Goal: Information Seeking & Learning: Learn about a topic

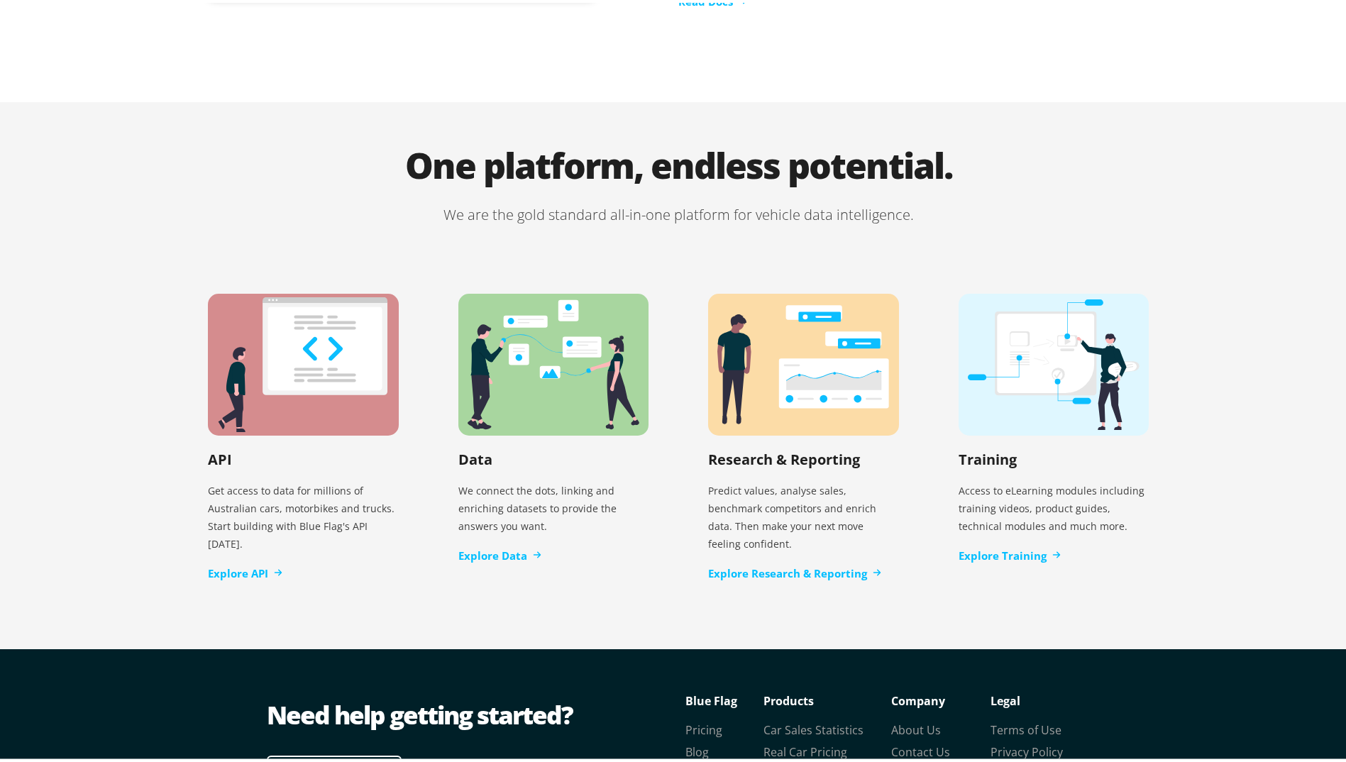
scroll to position [2697, 0]
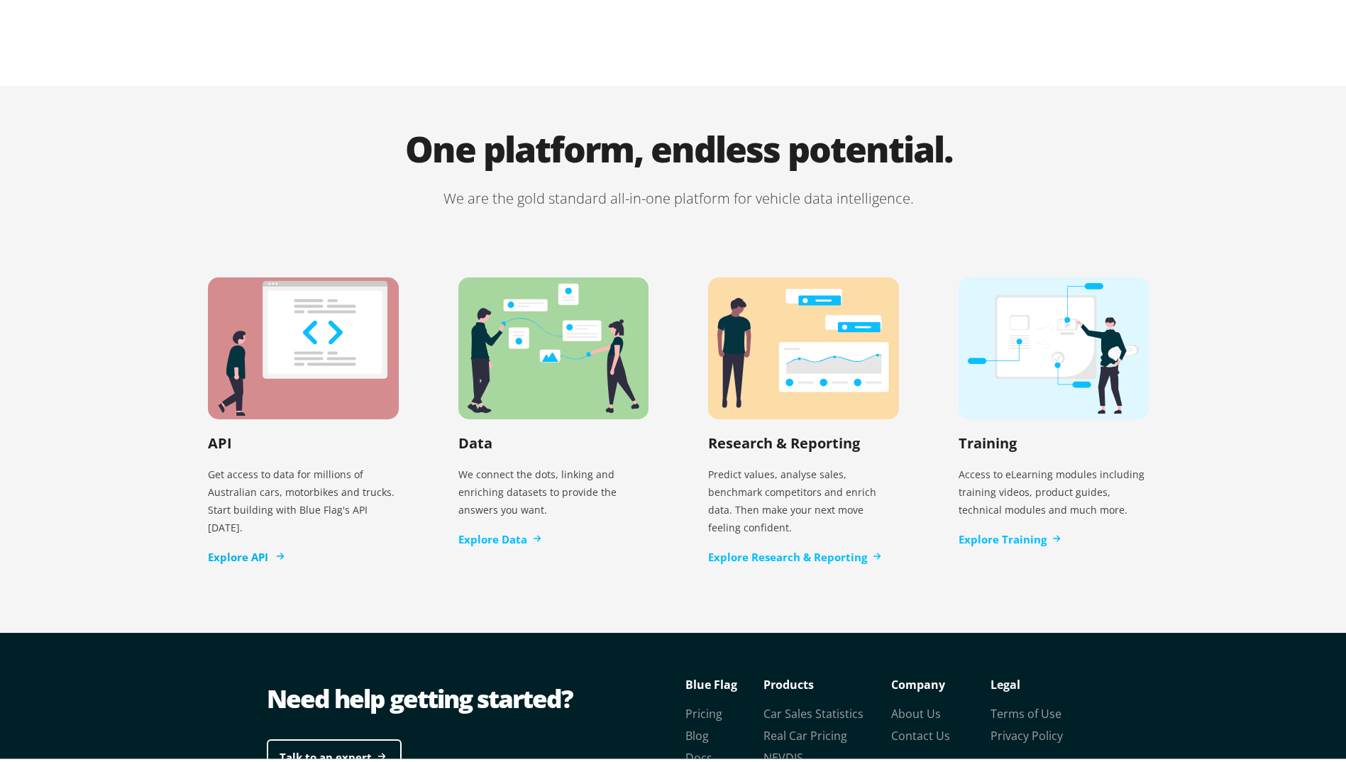
click at [261, 547] on link "Explore API" at bounding box center [245, 555] width 75 height 16
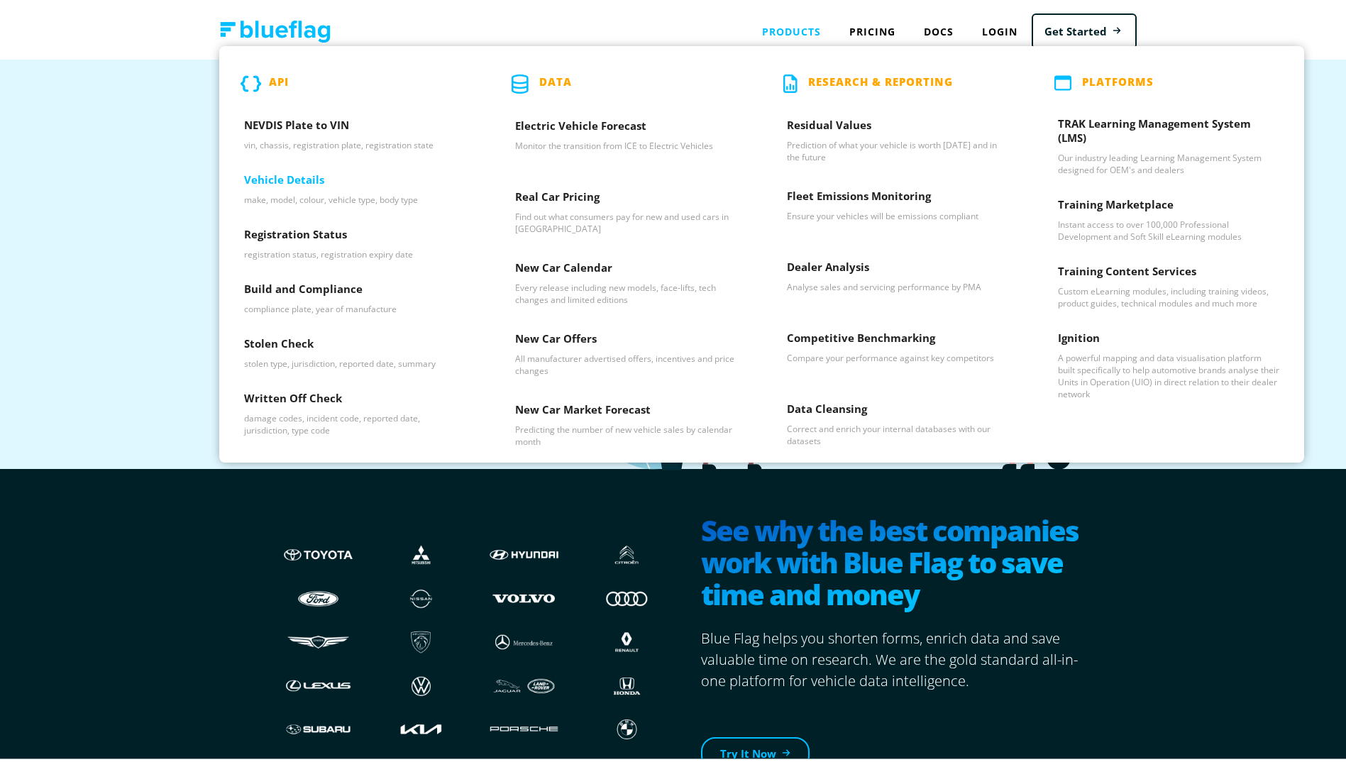
click at [282, 198] on p "make, model, colour, vehicle type, body type" at bounding box center [354, 197] width 221 height 12
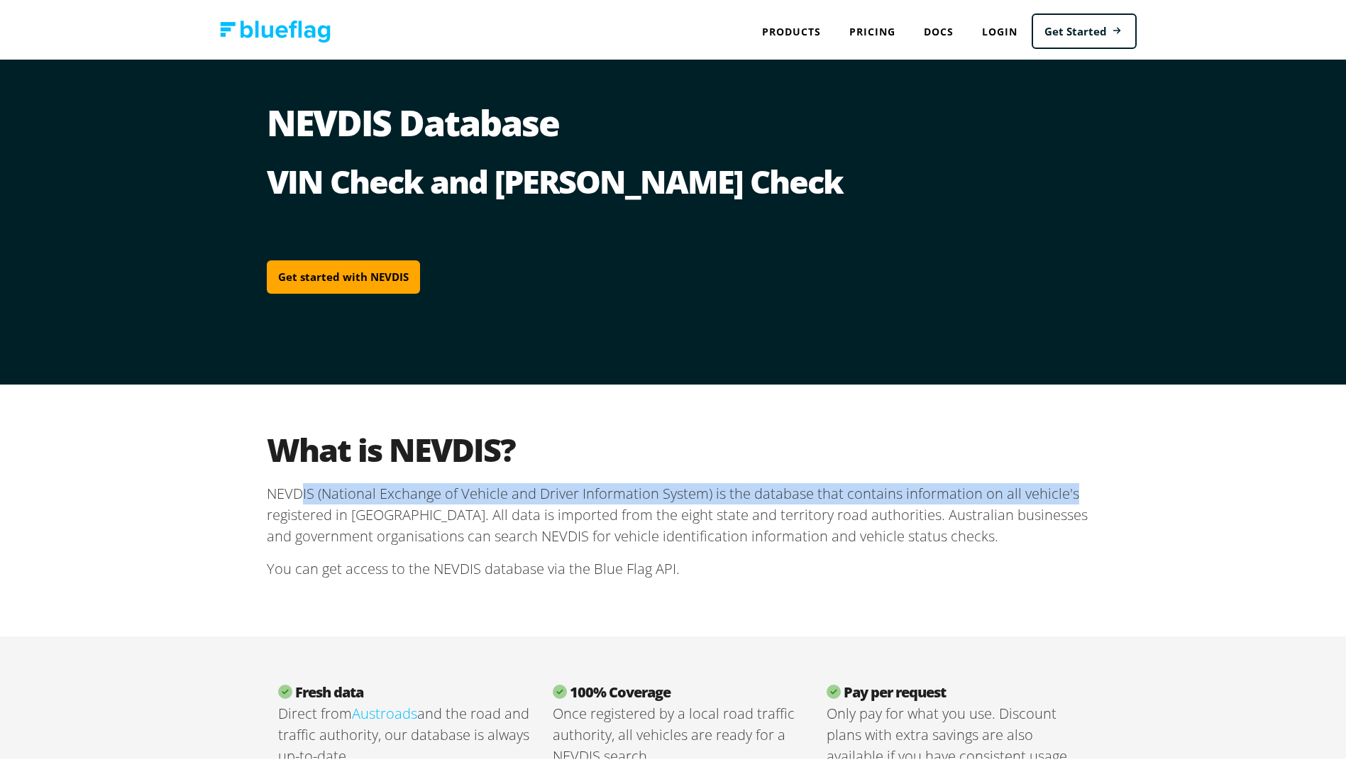
drag, startPoint x: 299, startPoint y: 490, endPoint x: 1117, endPoint y: 491, distance: 818.4
click at [1117, 491] on div "What is NEVDIS? NEVDIS (National Exchange of Vehicle and Driver Information Sys…" at bounding box center [678, 508] width 1357 height 252
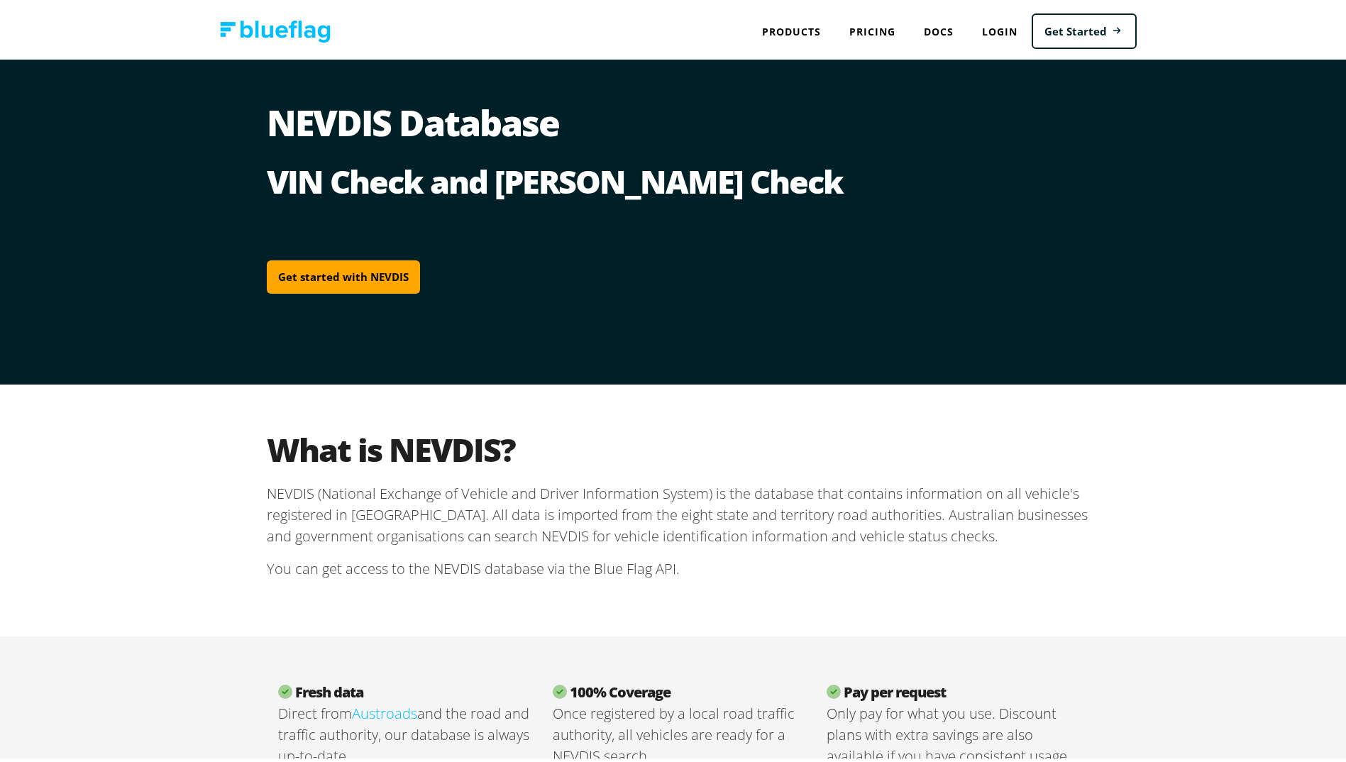
click at [762, 569] on p "You can get access to the NEVDIS database via the Blue Flag API." at bounding box center [678, 566] width 823 height 44
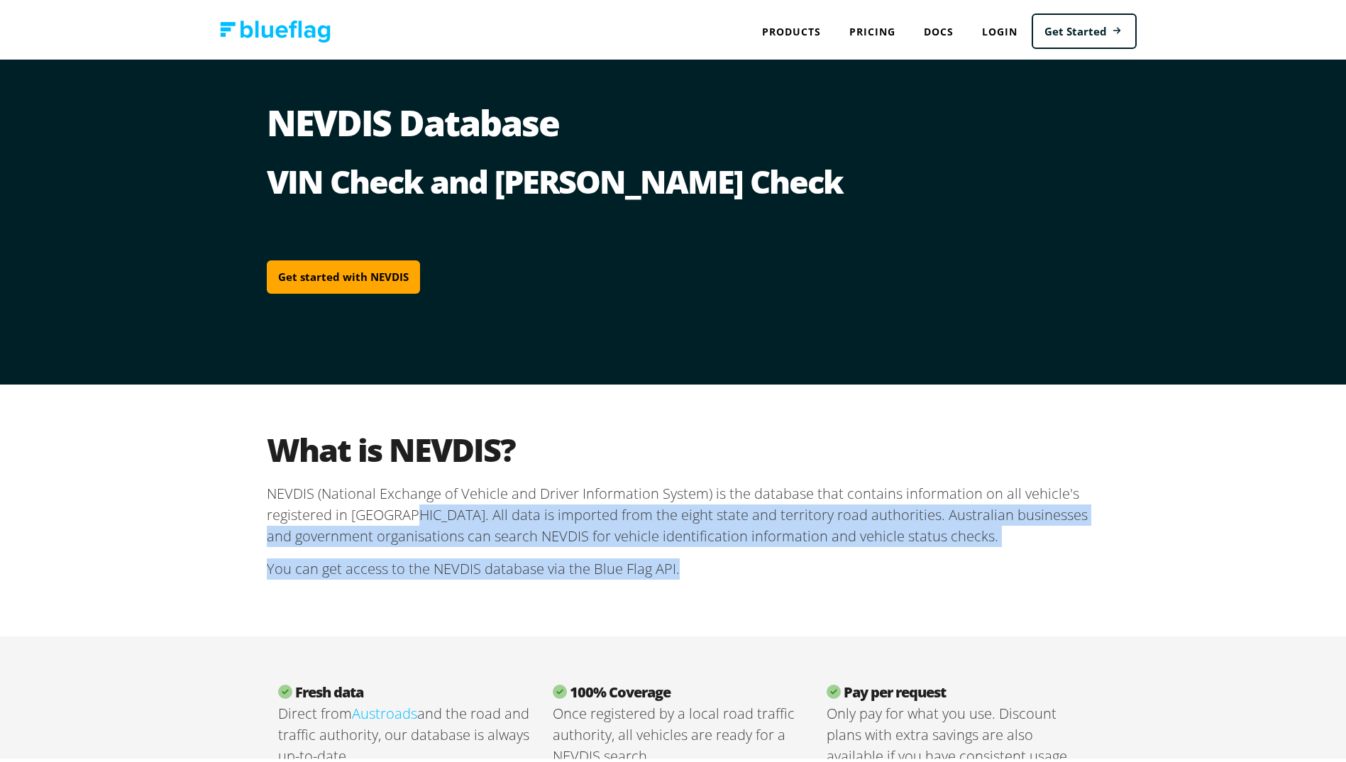
drag, startPoint x: 397, startPoint y: 512, endPoint x: 925, endPoint y: 552, distance: 529.5
click at [925, 552] on section "What is NEVDIS? NEVDIS (National Exchange of Vehicle and Driver Information Sys…" at bounding box center [678, 507] width 823 height 161
drag, startPoint x: 925, startPoint y: 552, endPoint x: 741, endPoint y: 594, distance: 188.7
click at [741, 594] on div "What is NEVDIS? NEVDIS (National Exchange of Vehicle and Driver Information Sys…" at bounding box center [679, 508] width 852 height 252
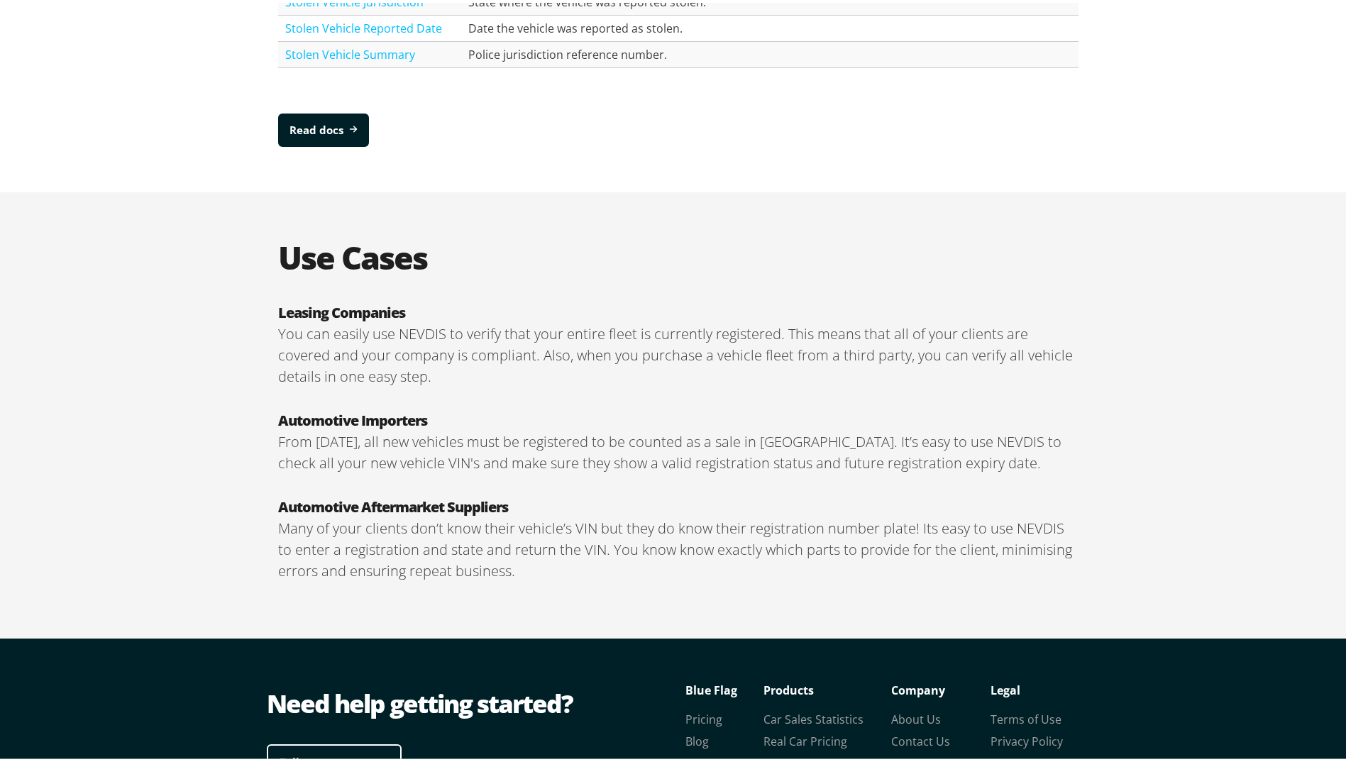
scroll to position [2162, 0]
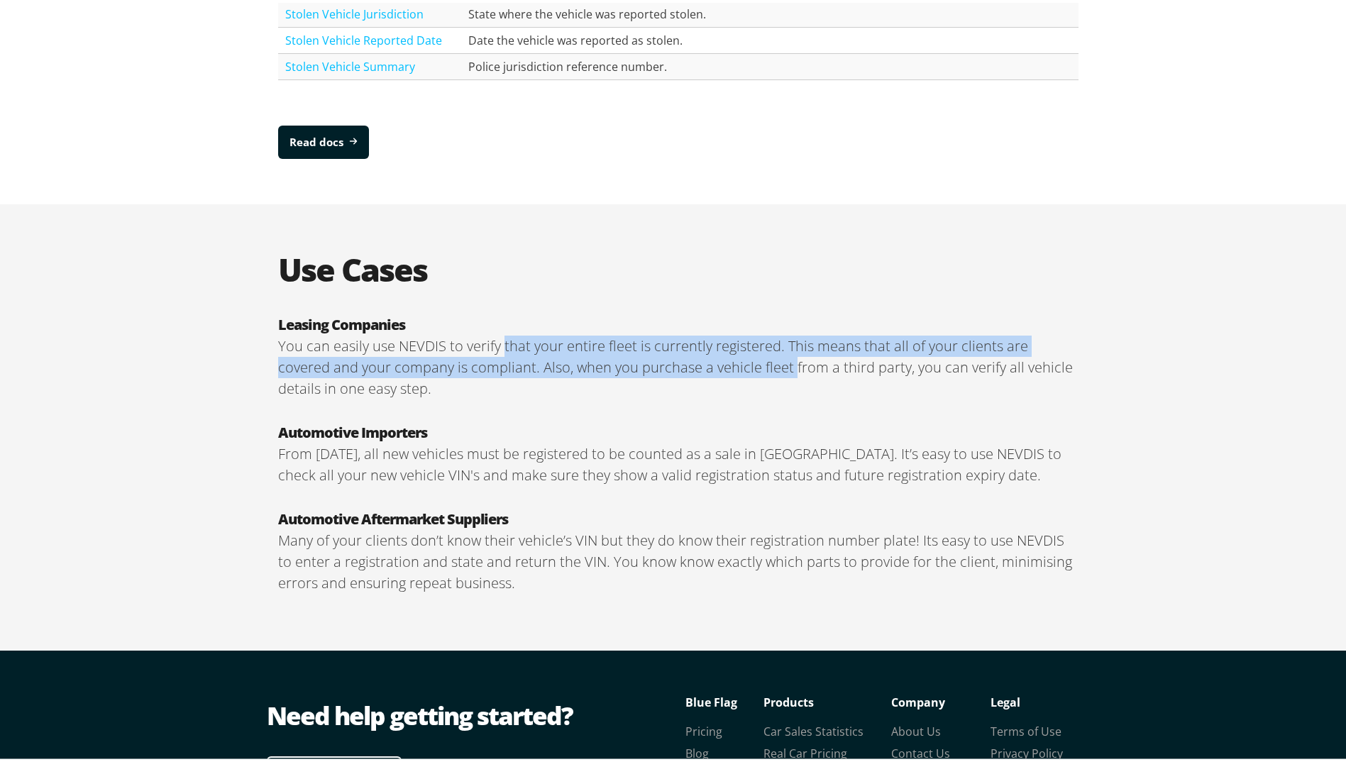
drag, startPoint x: 498, startPoint y: 346, endPoint x: 733, endPoint y: 369, distance: 236.8
click at [733, 369] on p "You can easily use NEVDIS to verify that your entire fleet is currently registe…" at bounding box center [678, 365] width 801 height 64
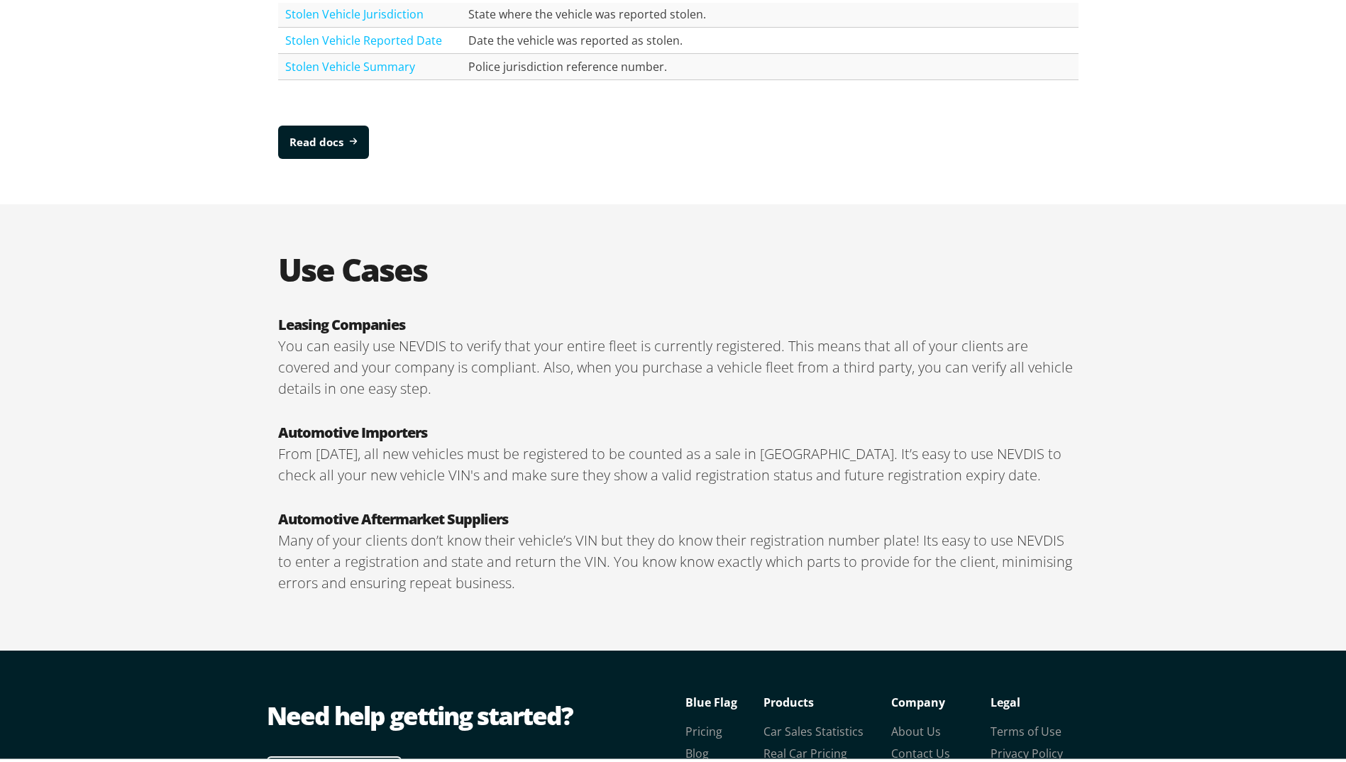
drag, startPoint x: 733, startPoint y: 369, endPoint x: 758, endPoint y: 457, distance: 91.5
click at [758, 457] on p "From January 2020, all new vehicles must be registered to be counted as a sale …" at bounding box center [678, 462] width 801 height 43
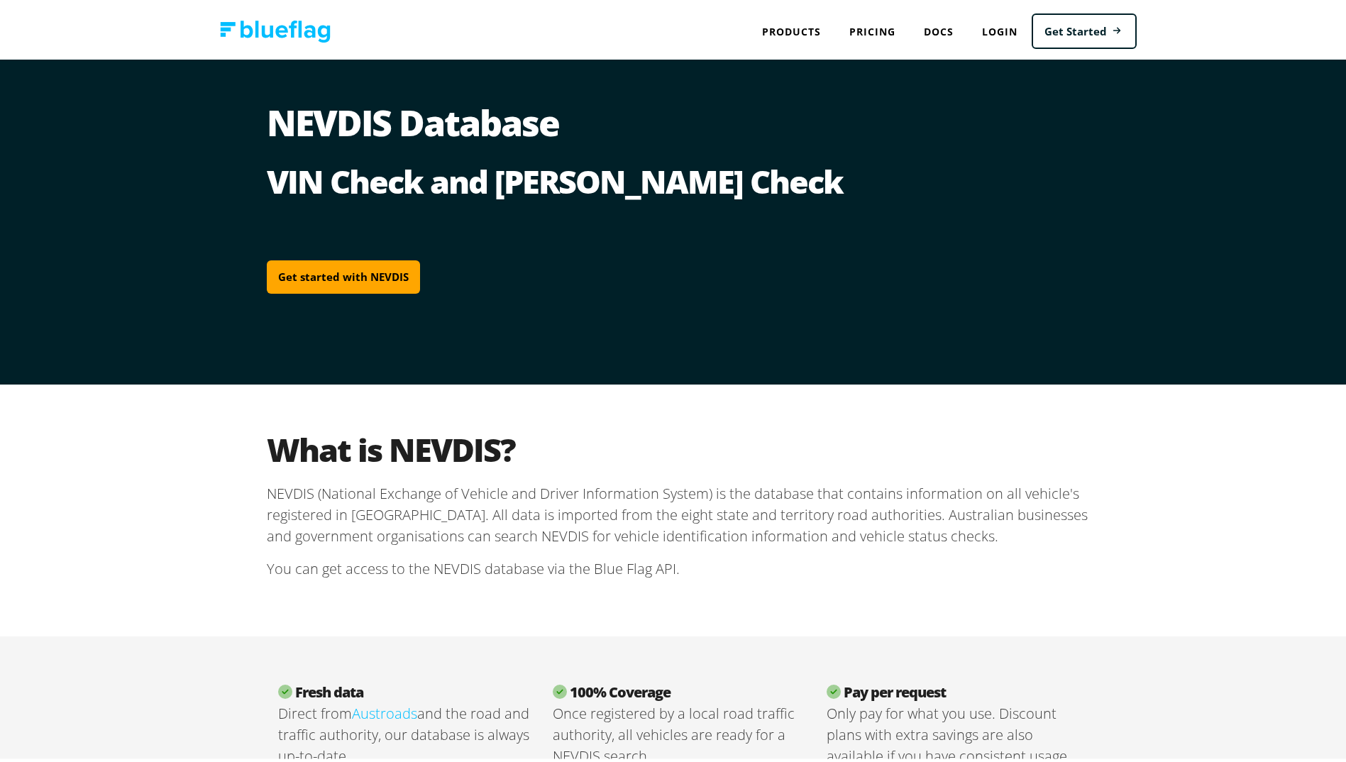
scroll to position [0, 0]
click at [929, 26] on link "Docs" at bounding box center [939, 28] width 58 height 29
